Goal: Information Seeking & Learning: Learn about a topic

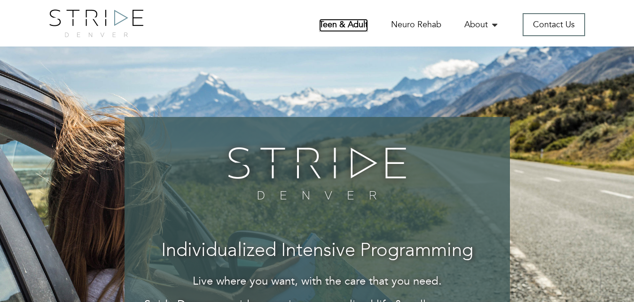
click at [340, 28] on link "Teen & Adult" at bounding box center [343, 25] width 49 height 13
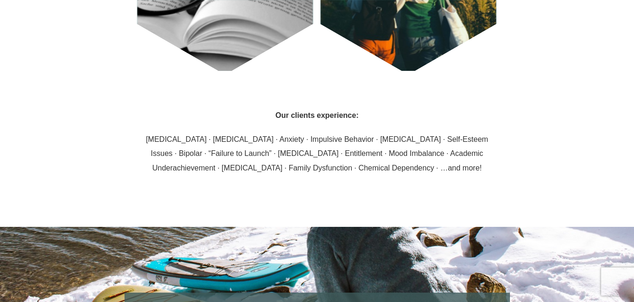
scroll to position [1277, 0]
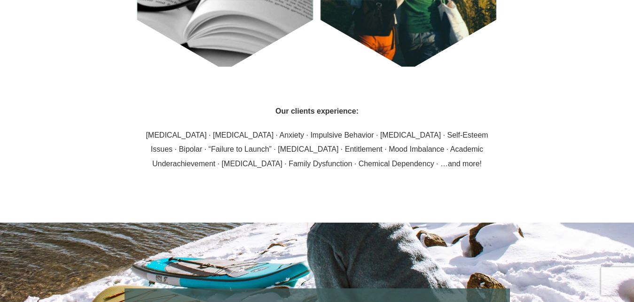
click at [389, 196] on div "Our clients experience: Depression · Chronic Pain · Anxiety · Impulsive Behavio…" at bounding box center [317, 145] width 550 height 156
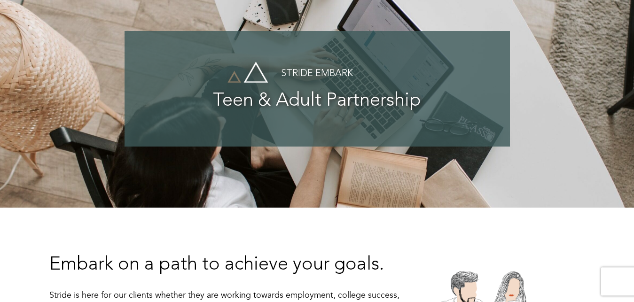
scroll to position [0, 0]
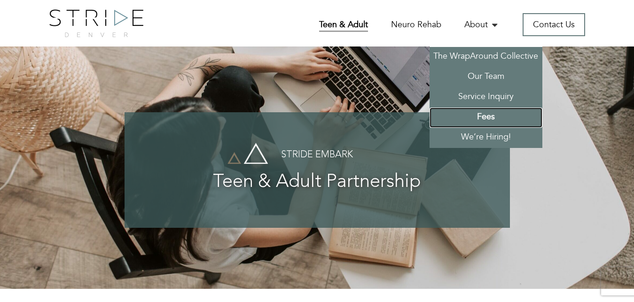
click at [491, 119] on link "Fees" at bounding box center [486, 118] width 113 height 20
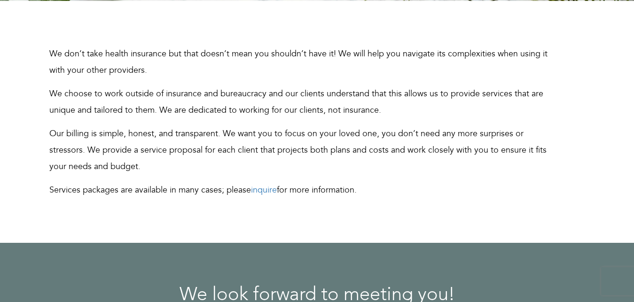
scroll to position [290, 0]
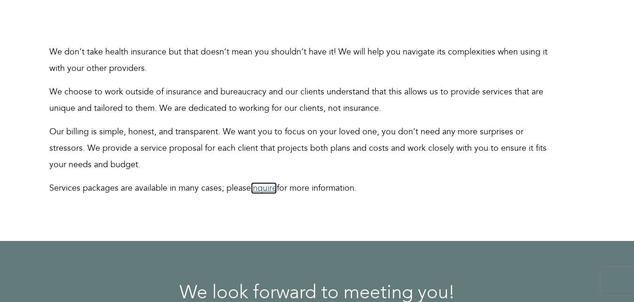
click at [267, 186] on link "inquire" at bounding box center [264, 188] width 26 height 12
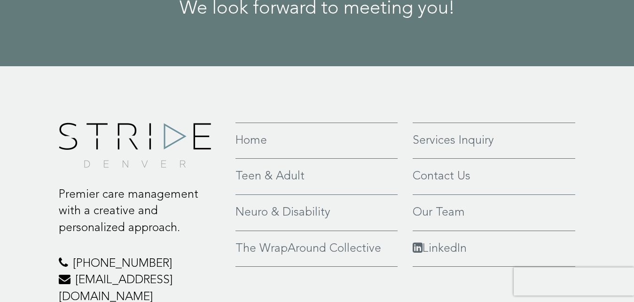
scroll to position [1307, 0]
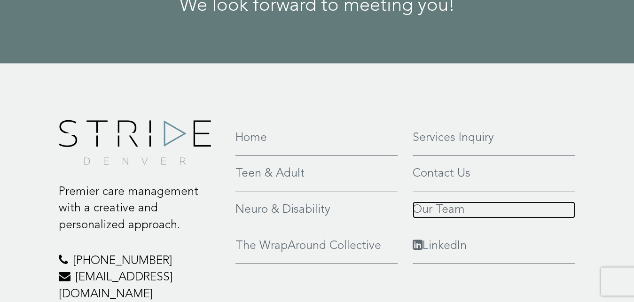
click at [434, 208] on link "Our Team" at bounding box center [494, 210] width 163 height 17
